Goal: Task Accomplishment & Management: Manage account settings

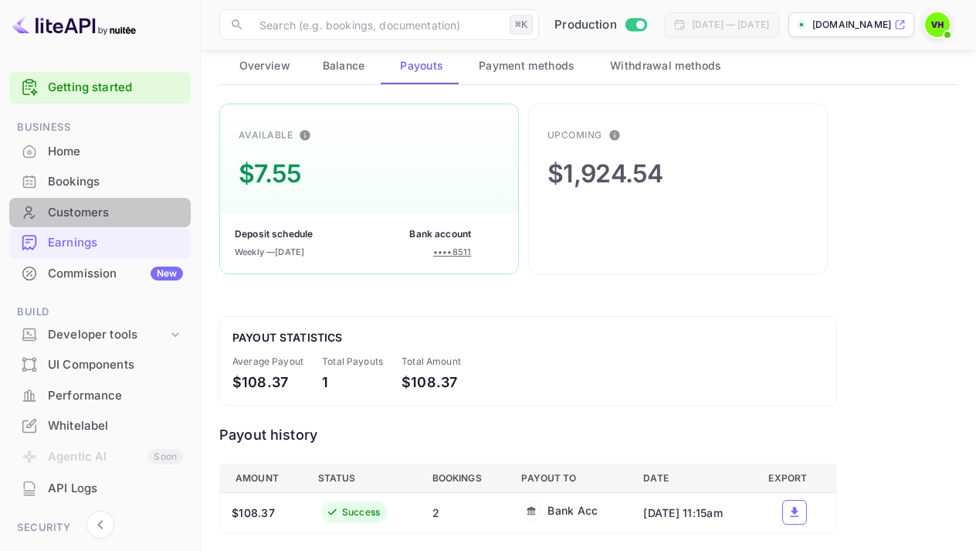
click at [110, 212] on div "Customers" at bounding box center [115, 213] width 135 height 18
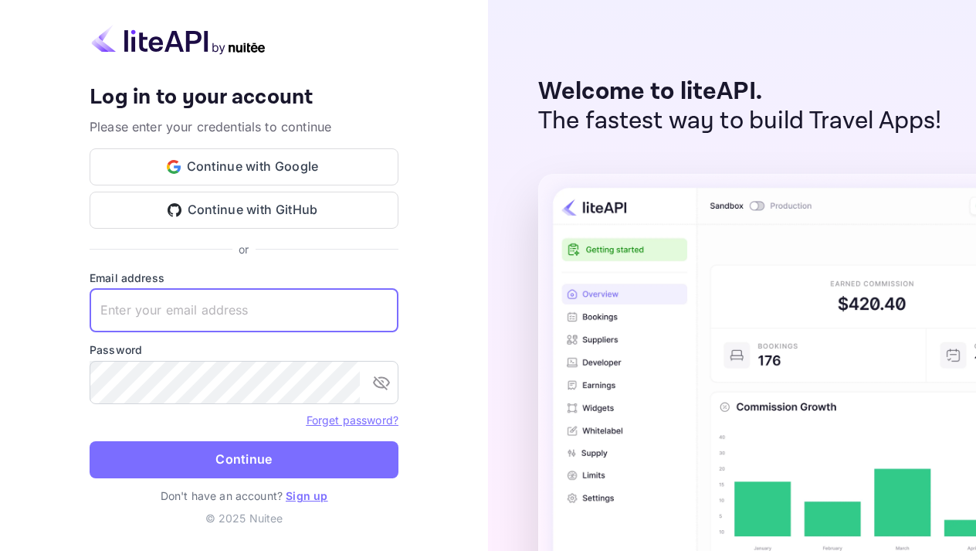
type input "[EMAIL_ADDRESS][DOMAIN_NAME]"
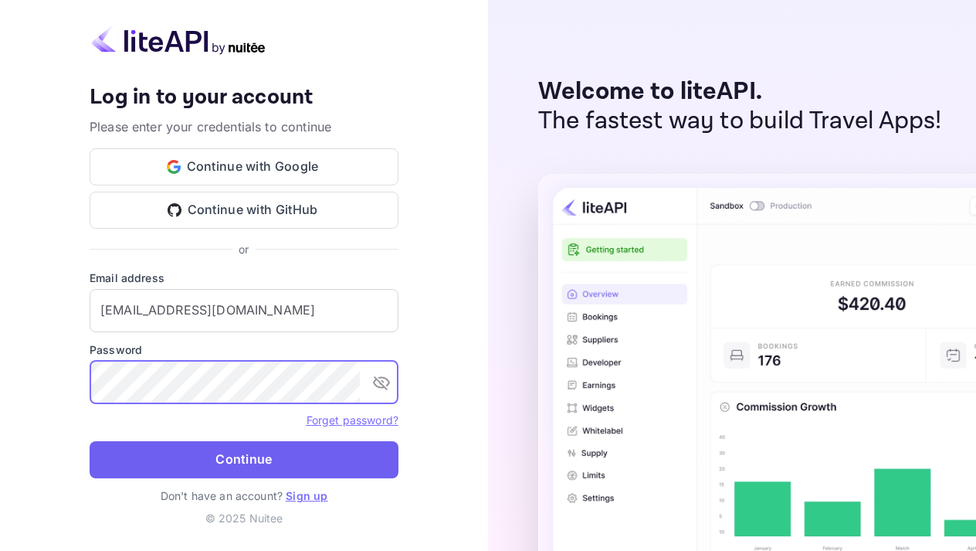
click at [205, 466] on button "Continue" at bounding box center [244, 459] width 309 height 37
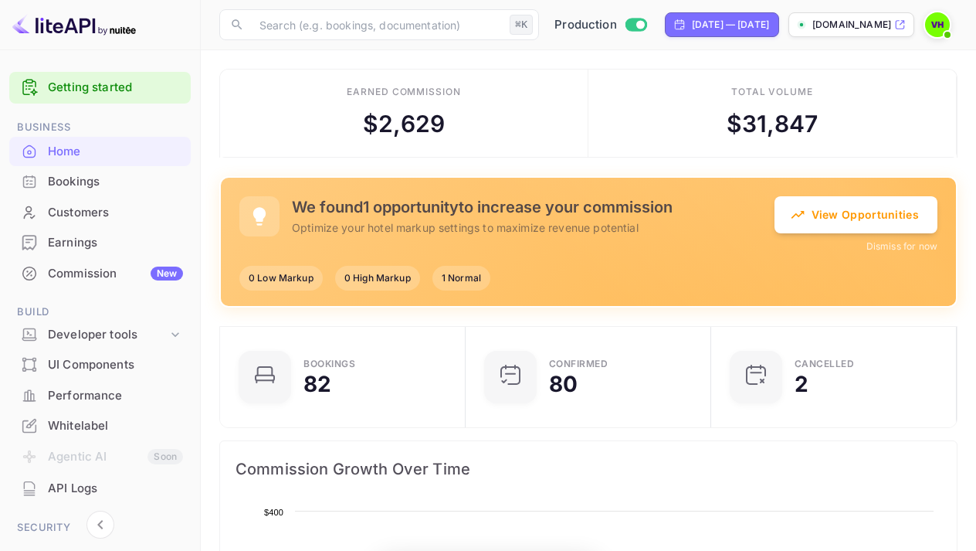
scroll to position [251, 236]
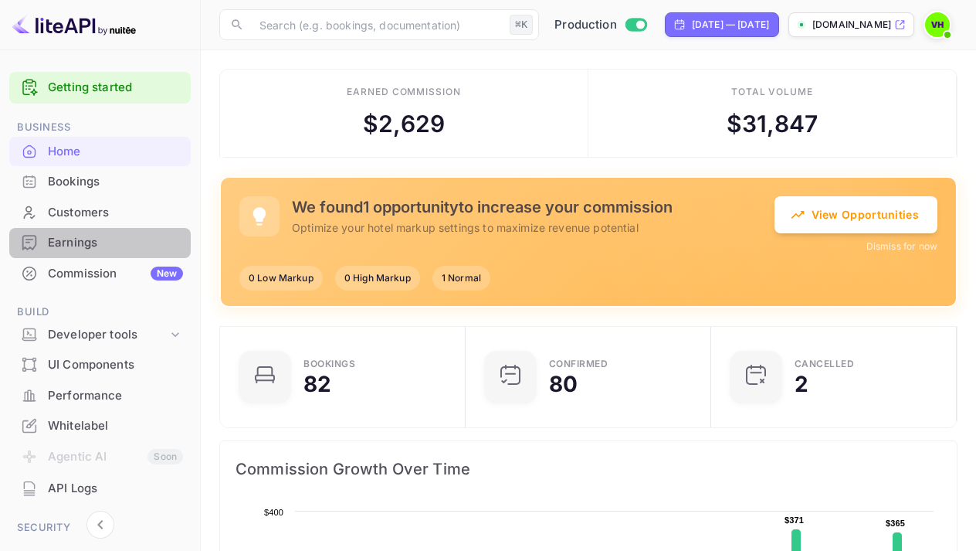
click at [100, 239] on div "Earnings" at bounding box center [115, 243] width 135 height 18
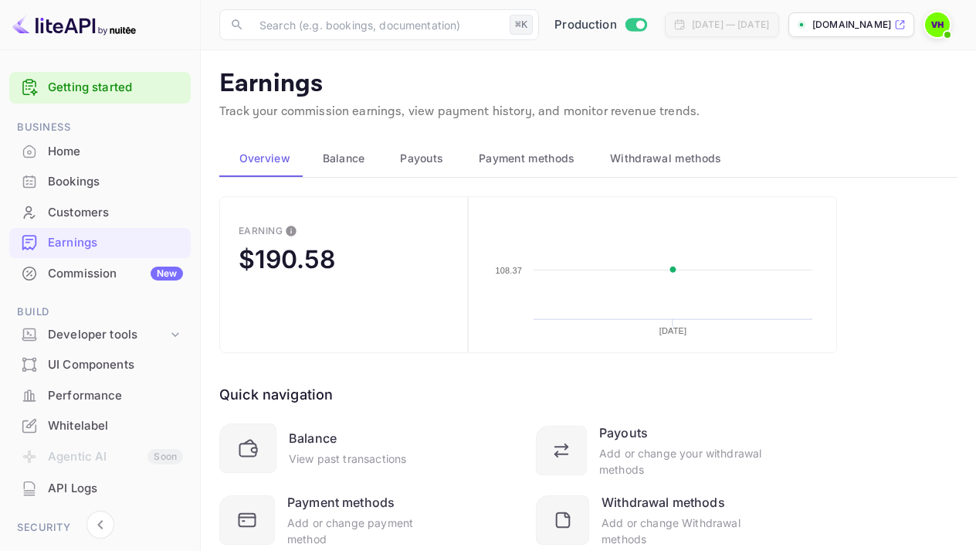
click at [434, 161] on span "Payouts" at bounding box center [421, 158] width 43 height 19
